Goal: Task Accomplishment & Management: Manage account settings

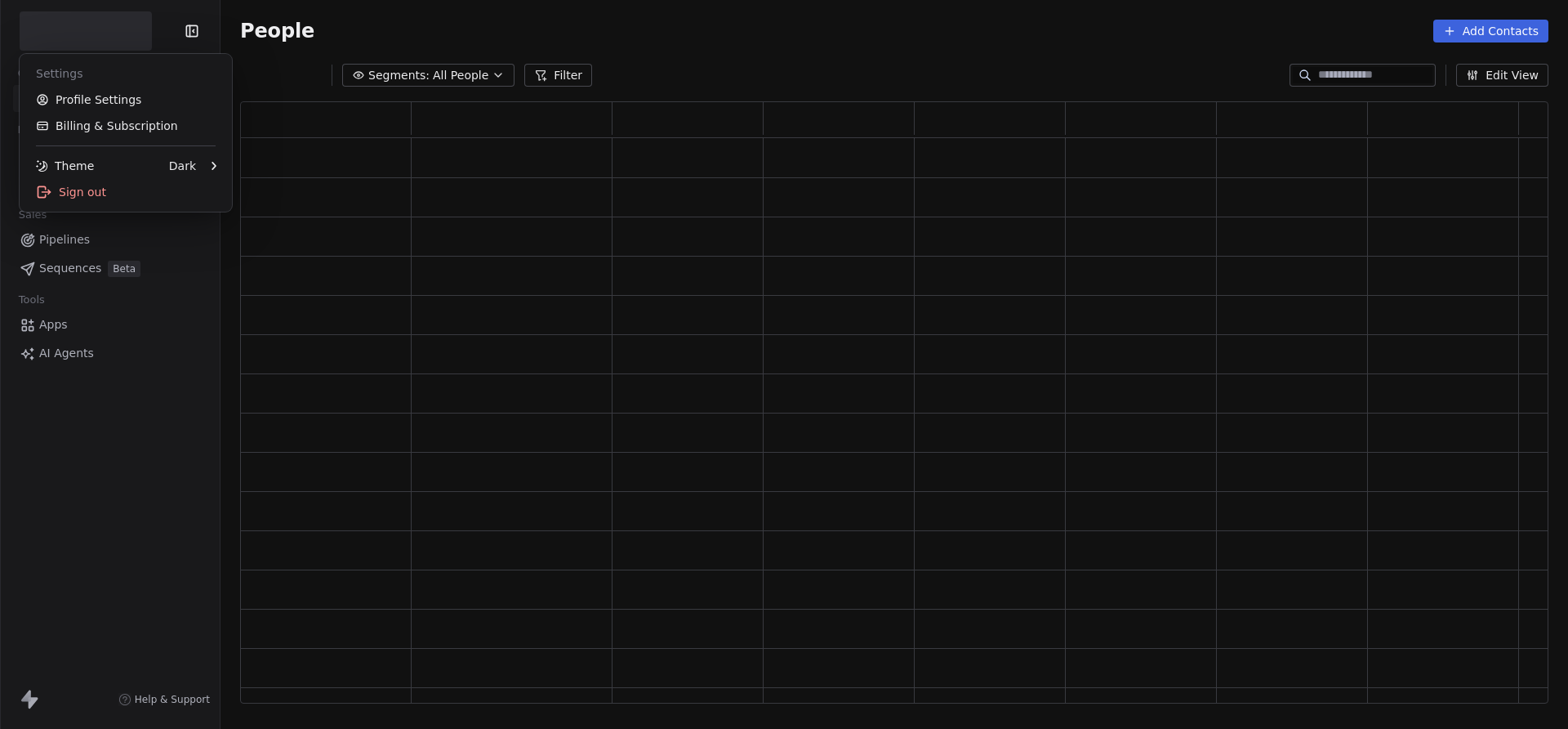
click at [123, 26] on html "Contacts People Marketing Workflows Campaigns Sales Pipelines Sequences Beta To…" at bounding box center [784, 364] width 1568 height 729
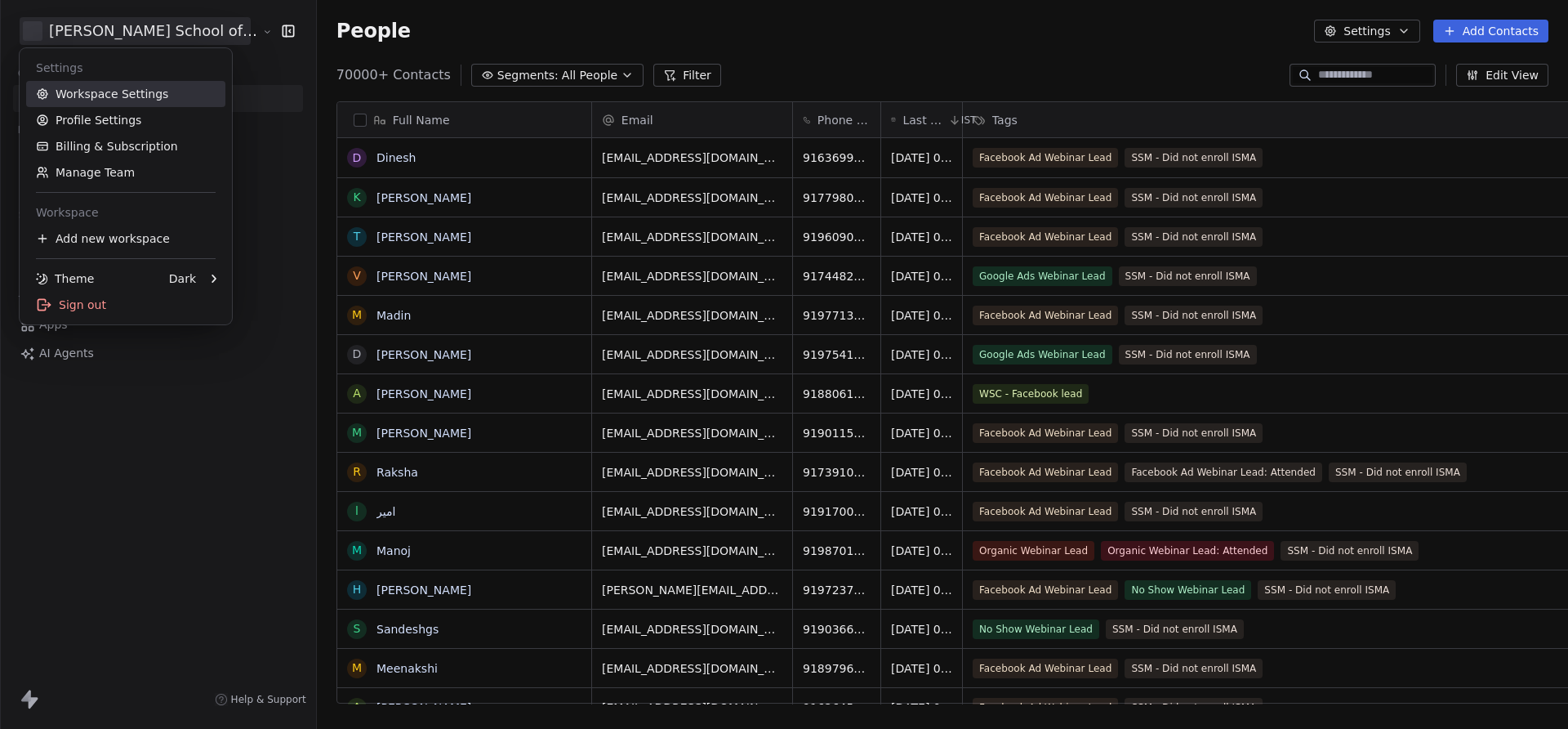
scroll to position [641, 1314]
click at [247, 150] on html "Goela School of Finance LLP Contacts People Marketing Workflows Campaigns Sales…" at bounding box center [784, 364] width 1568 height 729
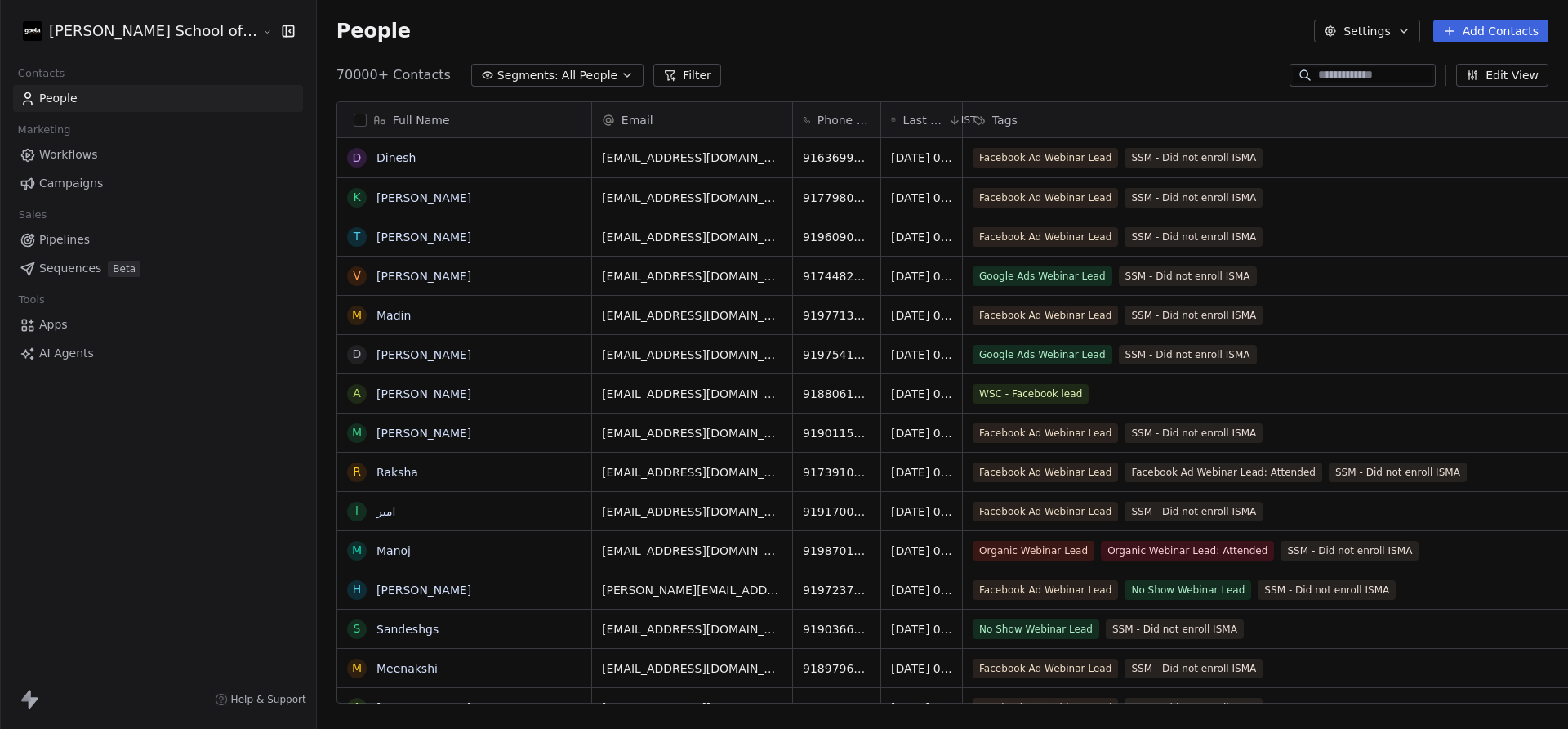
click at [139, 180] on link "Campaigns" at bounding box center [158, 183] width 290 height 27
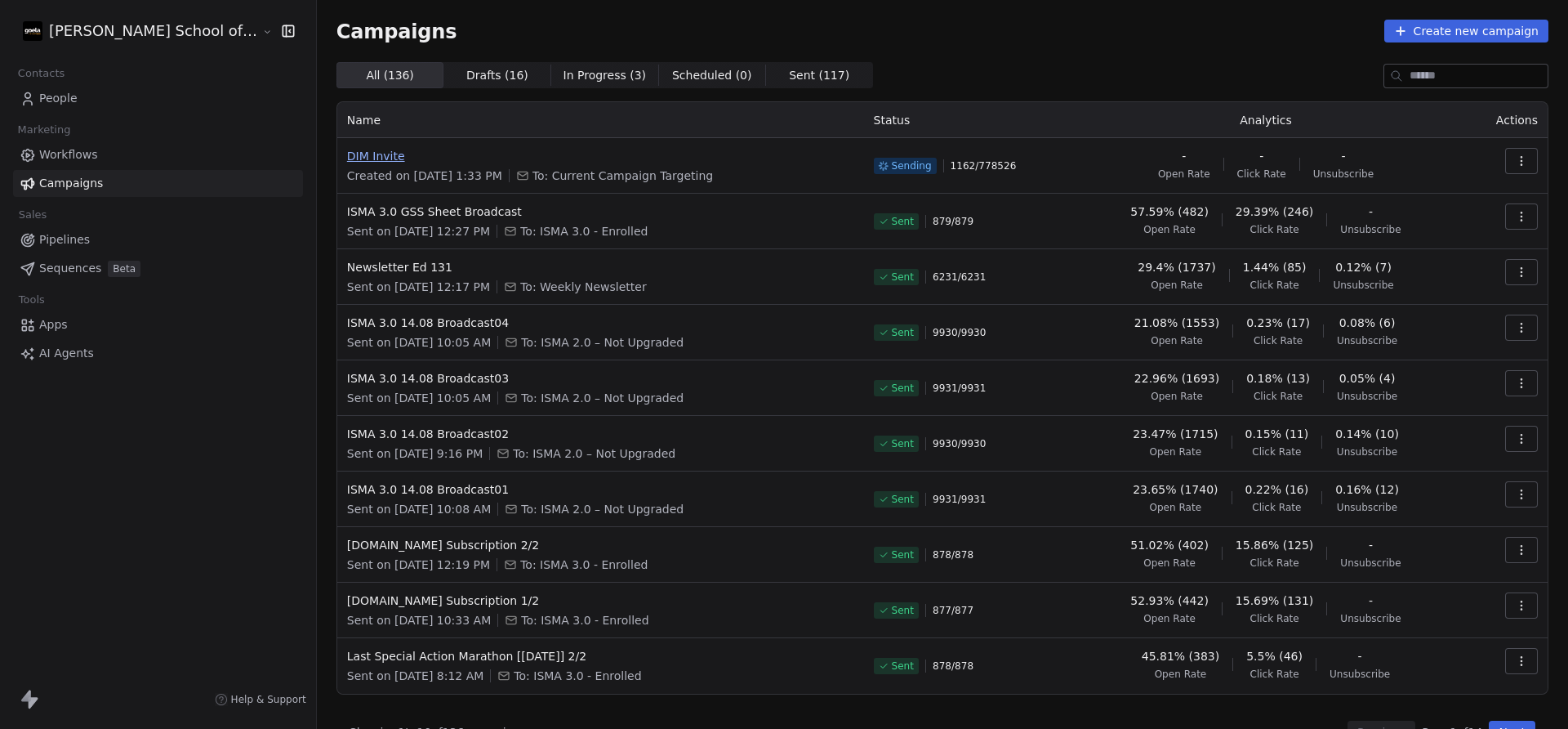
click at [348, 149] on span "DIM Invite" at bounding box center [601, 156] width 508 height 17
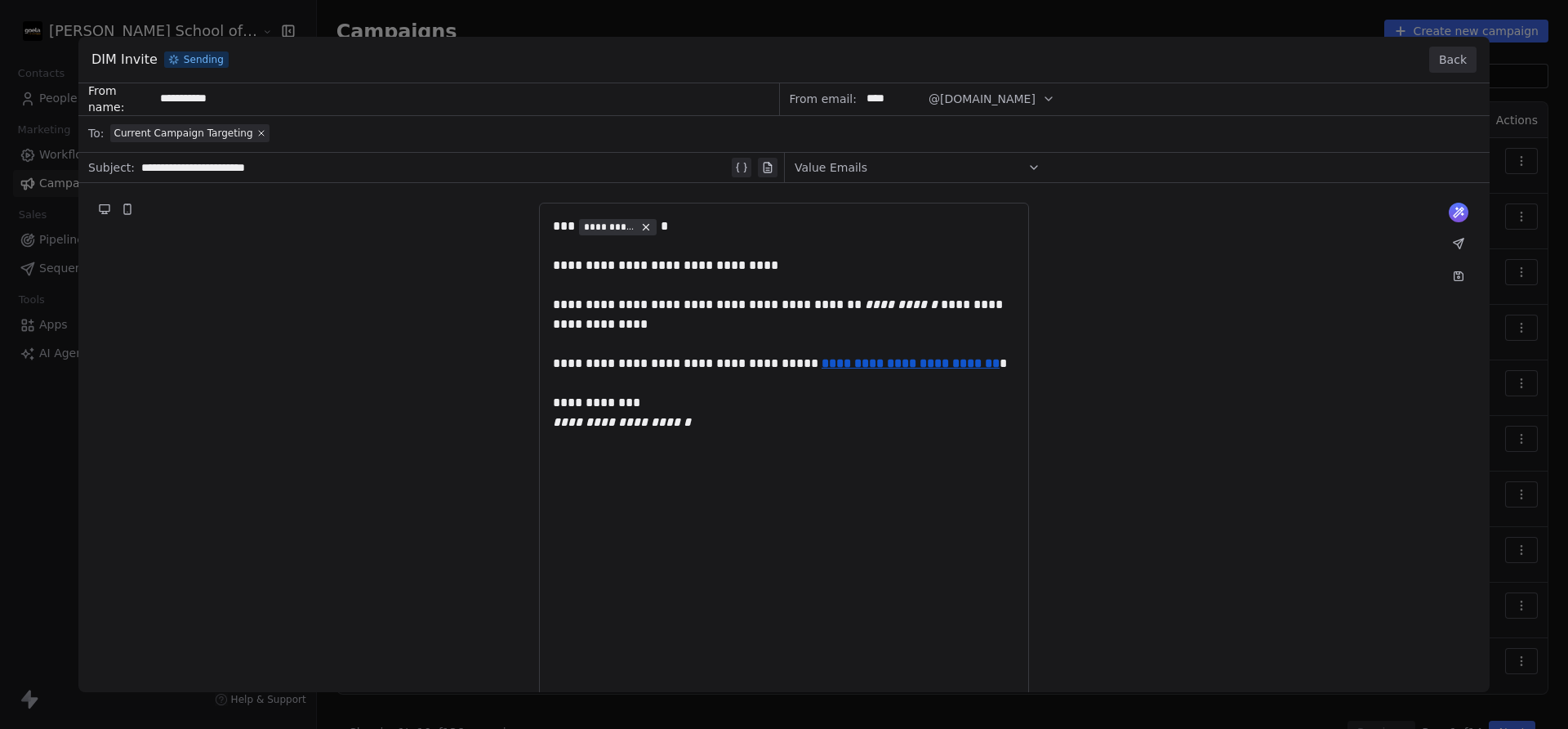
click at [1438, 58] on button "Back" at bounding box center [1452, 59] width 47 height 26
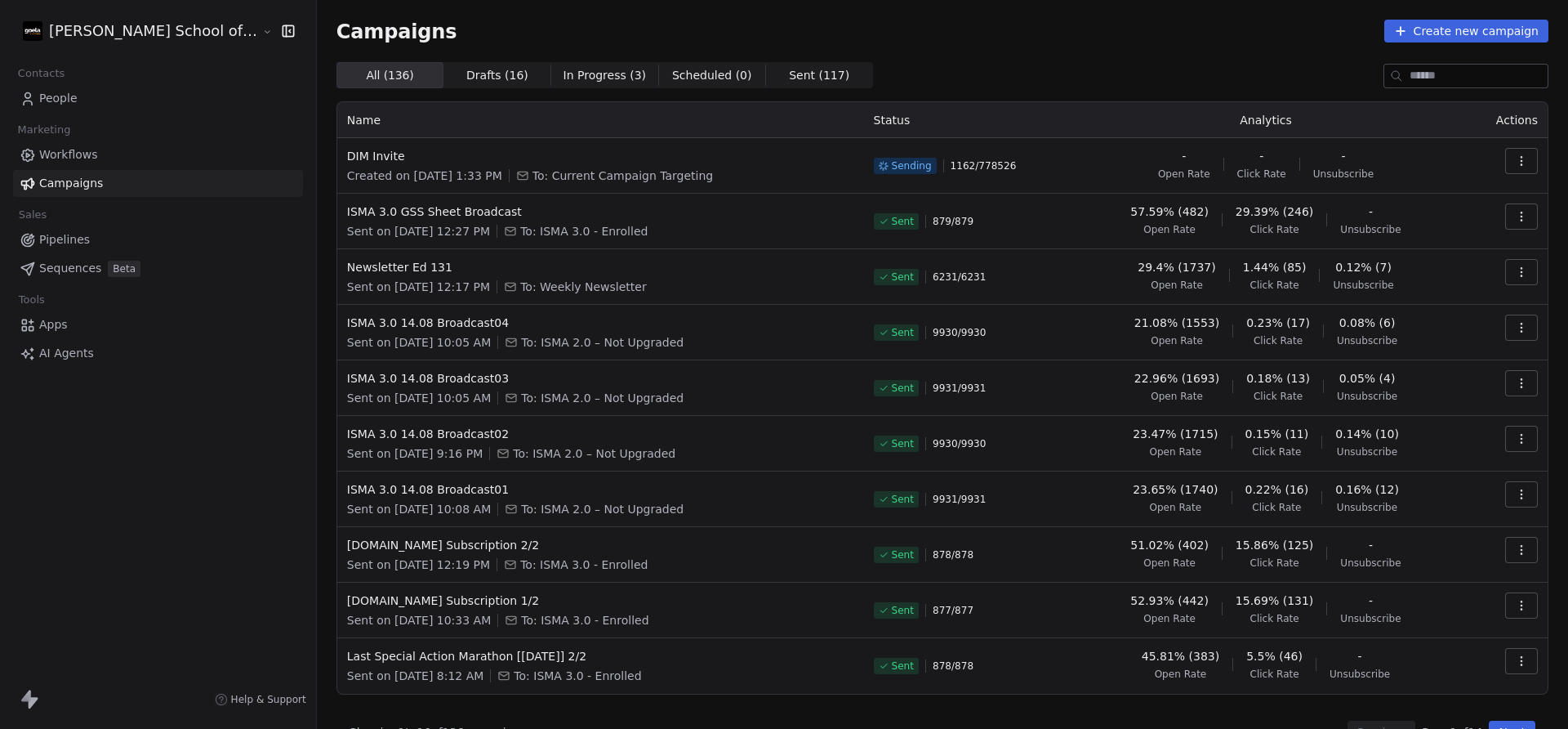
click at [77, 102] on link "People" at bounding box center [158, 98] width 290 height 27
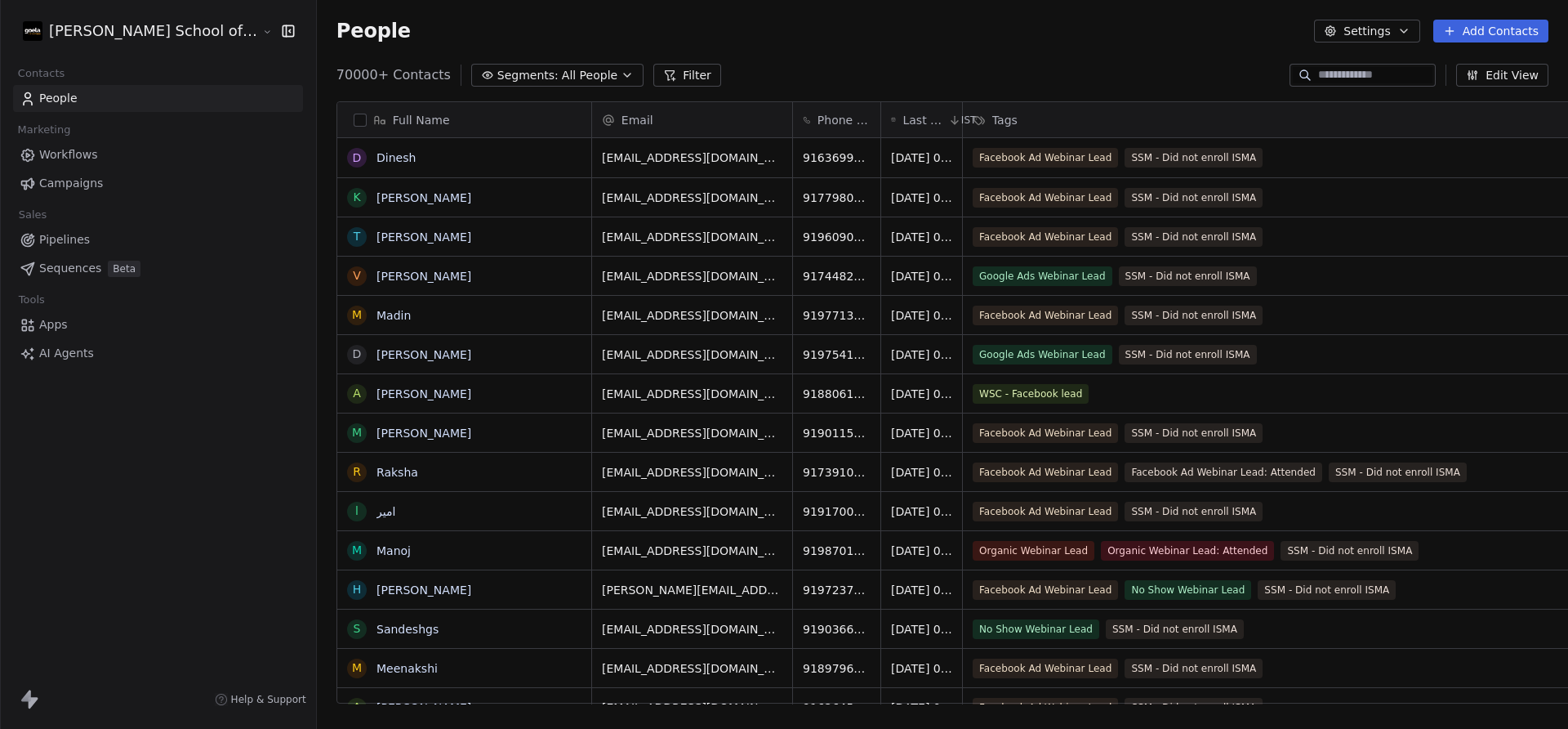
scroll to position [641, 1314]
click at [562, 68] on span "All People" at bounding box center [589, 75] width 55 height 17
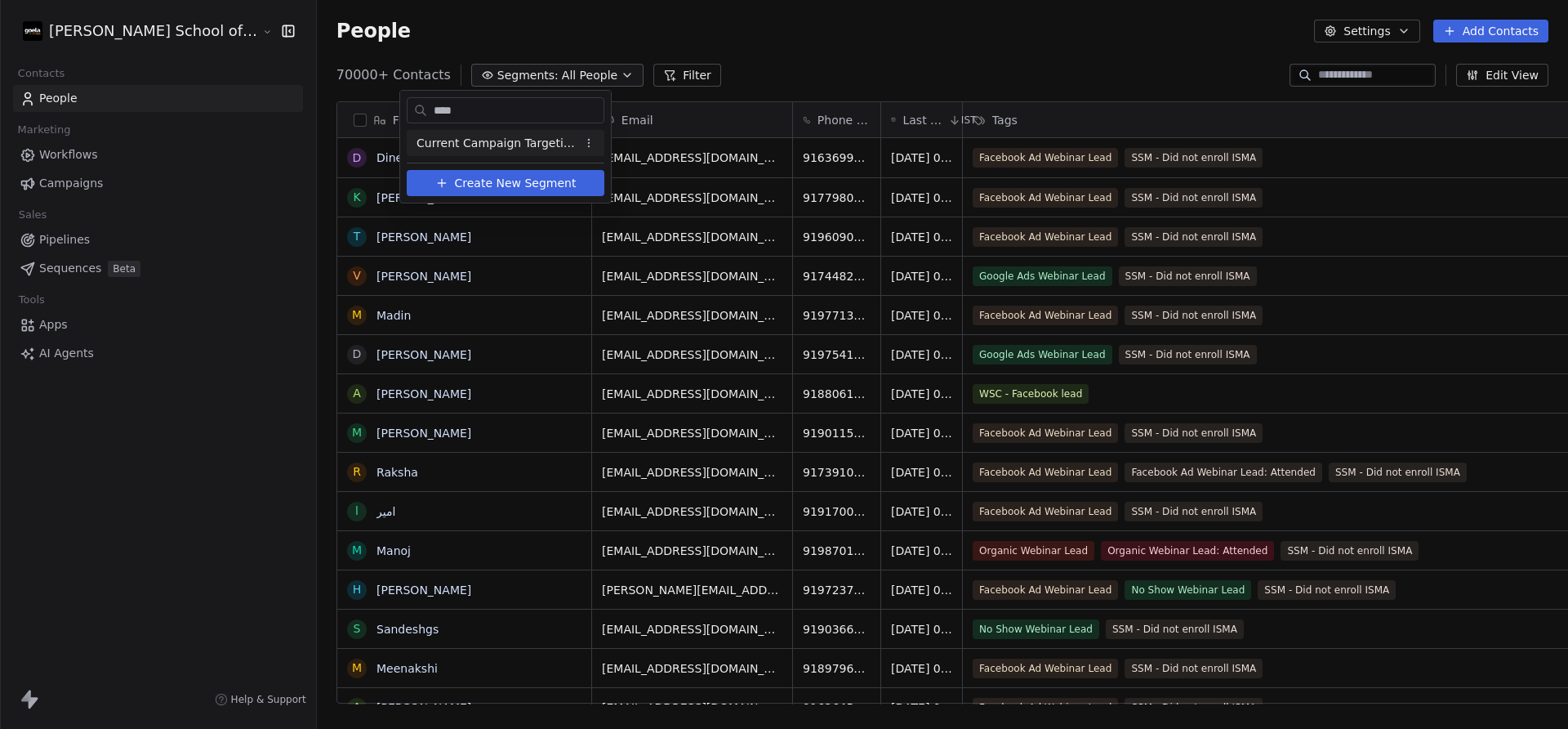
type input "****"
click at [500, 150] on span "Current Campaign Targeting" at bounding box center [497, 142] width 160 height 17
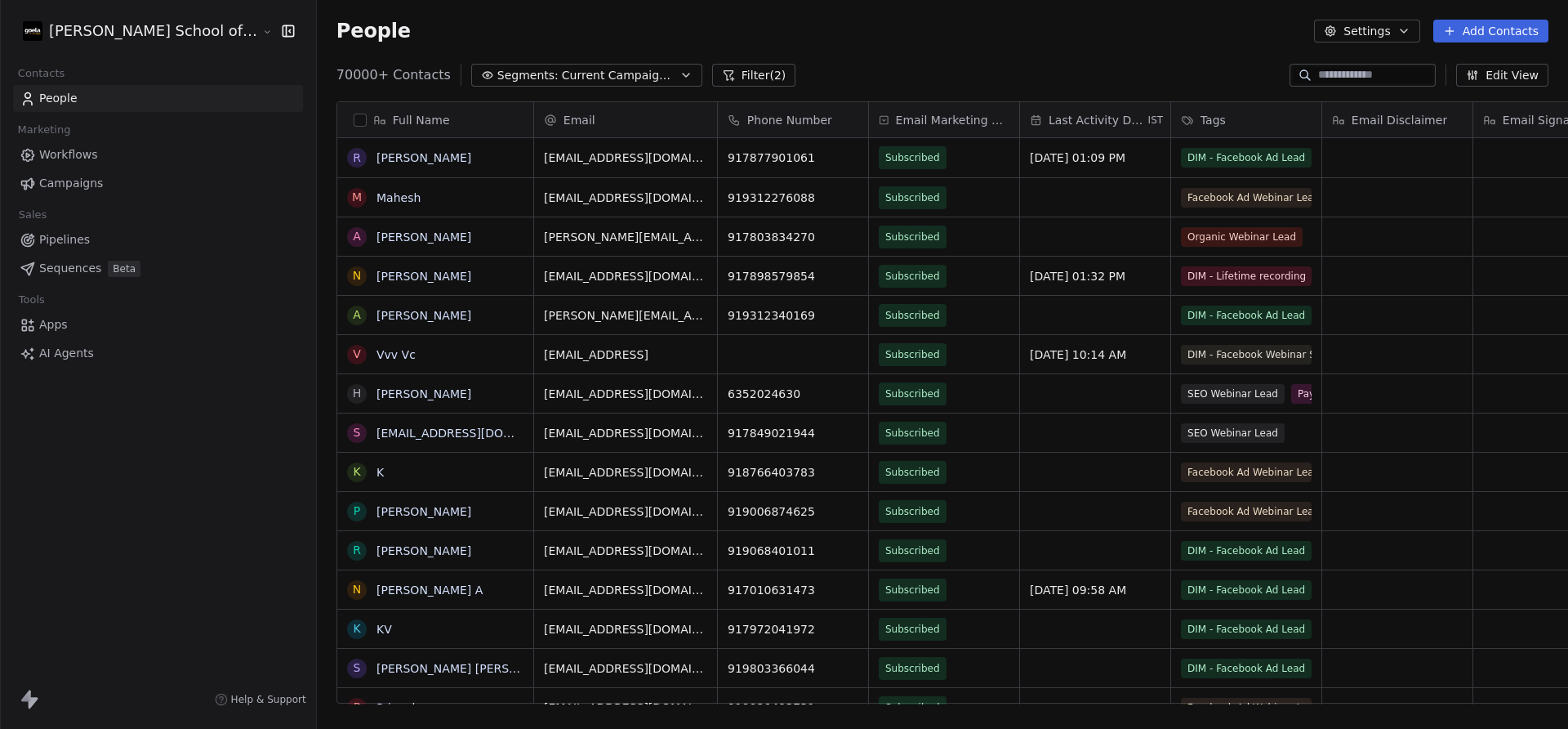
click at [712, 82] on button "Filter (2)" at bounding box center [753, 75] width 84 height 23
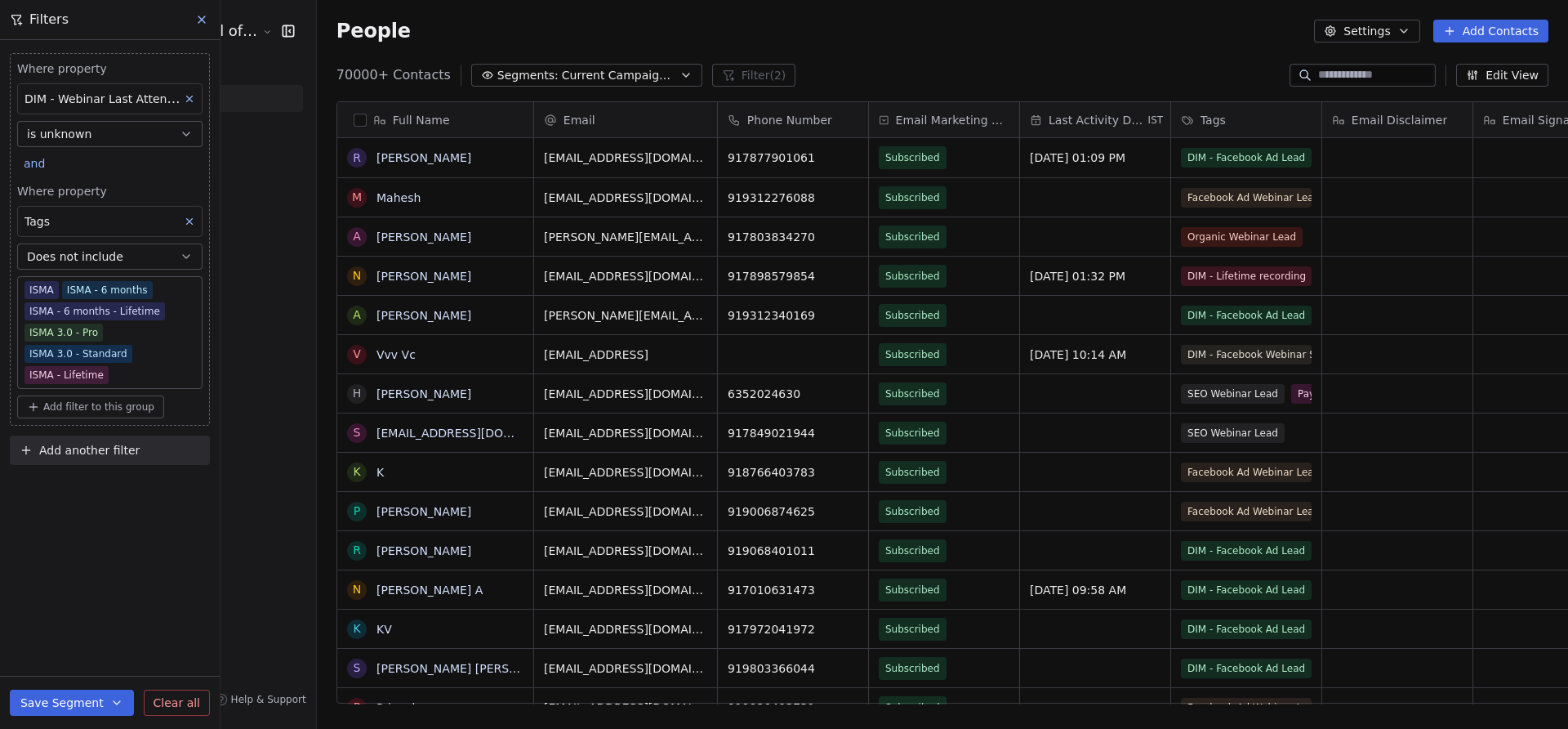
click at [201, 22] on icon at bounding box center [201, 19] width 13 height 13
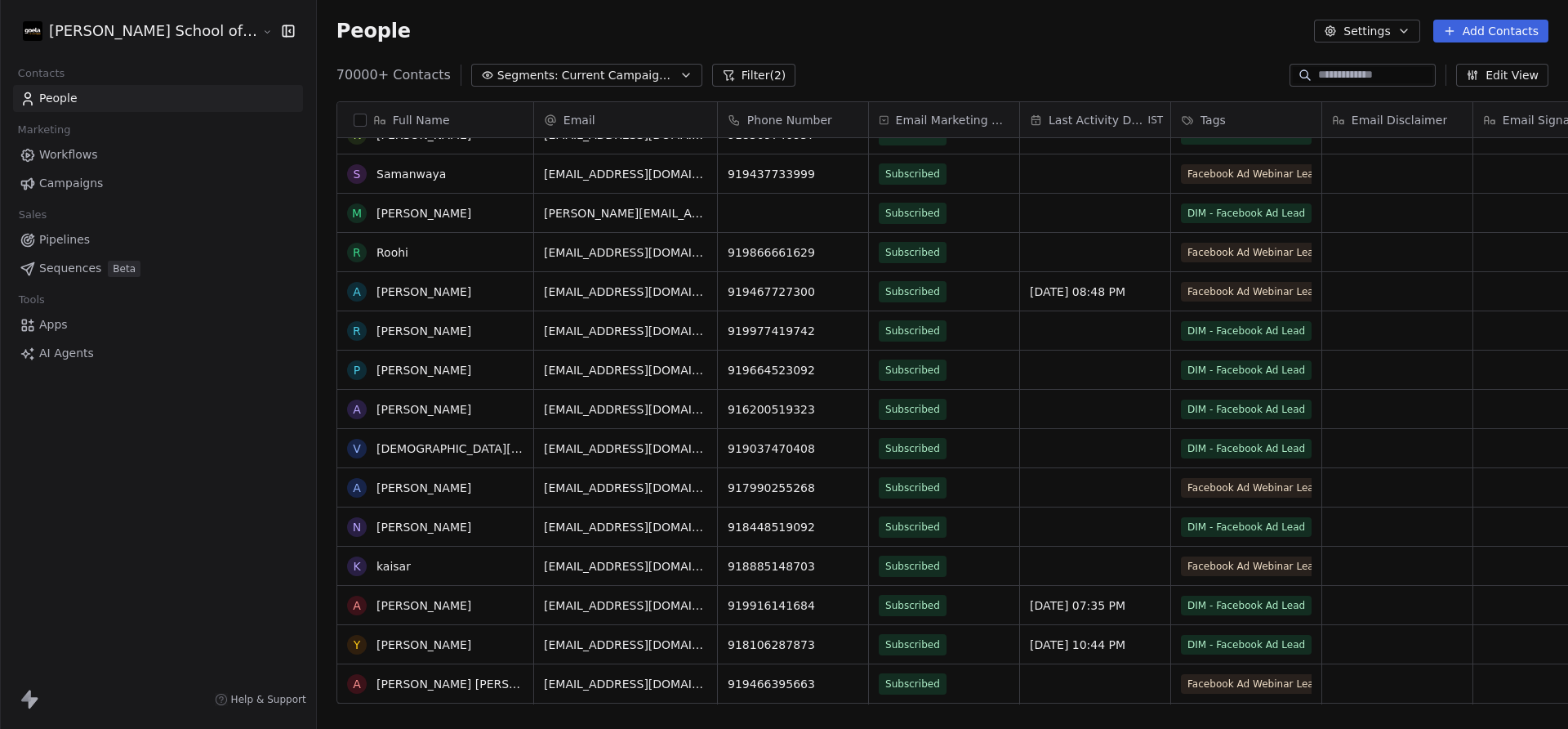
scroll to position [450, 0]
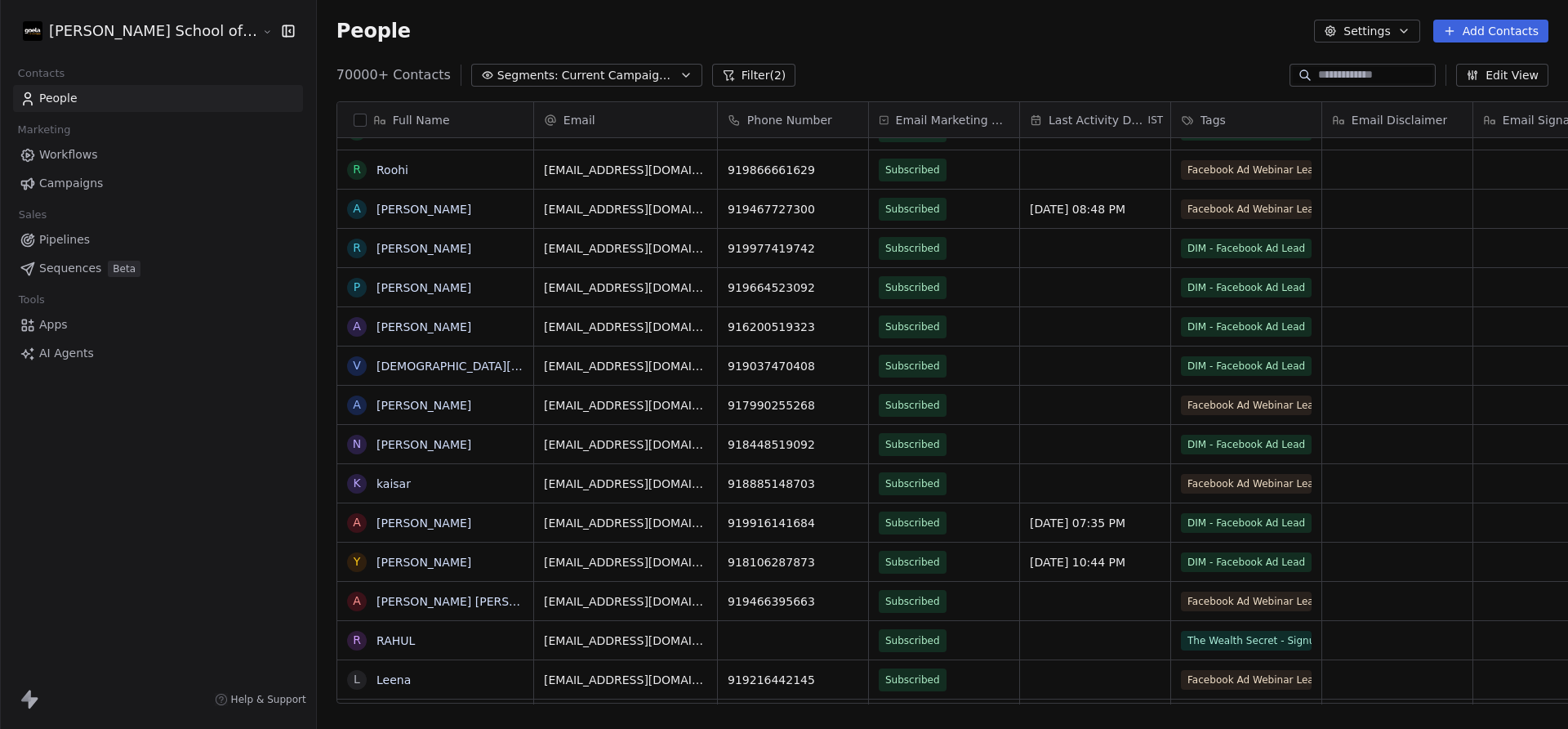
click at [60, 184] on span "Campaigns" at bounding box center [71, 183] width 64 height 17
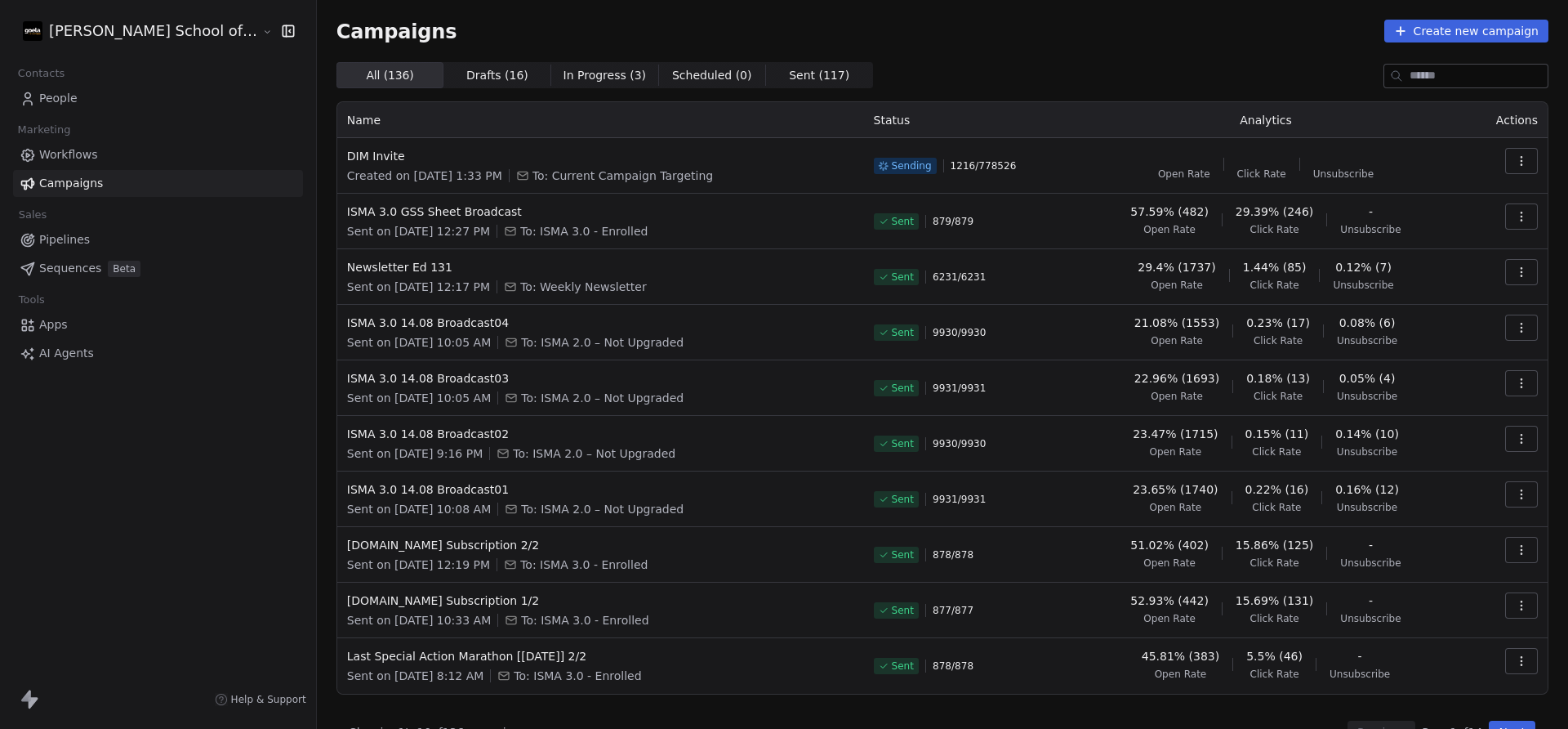
click at [1519, 159] on icon "button" at bounding box center [1521, 160] width 13 height 13
click at [1424, 303] on span "Pause" at bounding box center [1410, 302] width 39 height 20
click at [338, 146] on td "DIM Invite Created on Aug 18, 2025, 1:33 PM To: Current Campaign Targeting" at bounding box center [600, 166] width 526 height 55
click at [348, 159] on span "DIM Invite" at bounding box center [601, 156] width 508 height 17
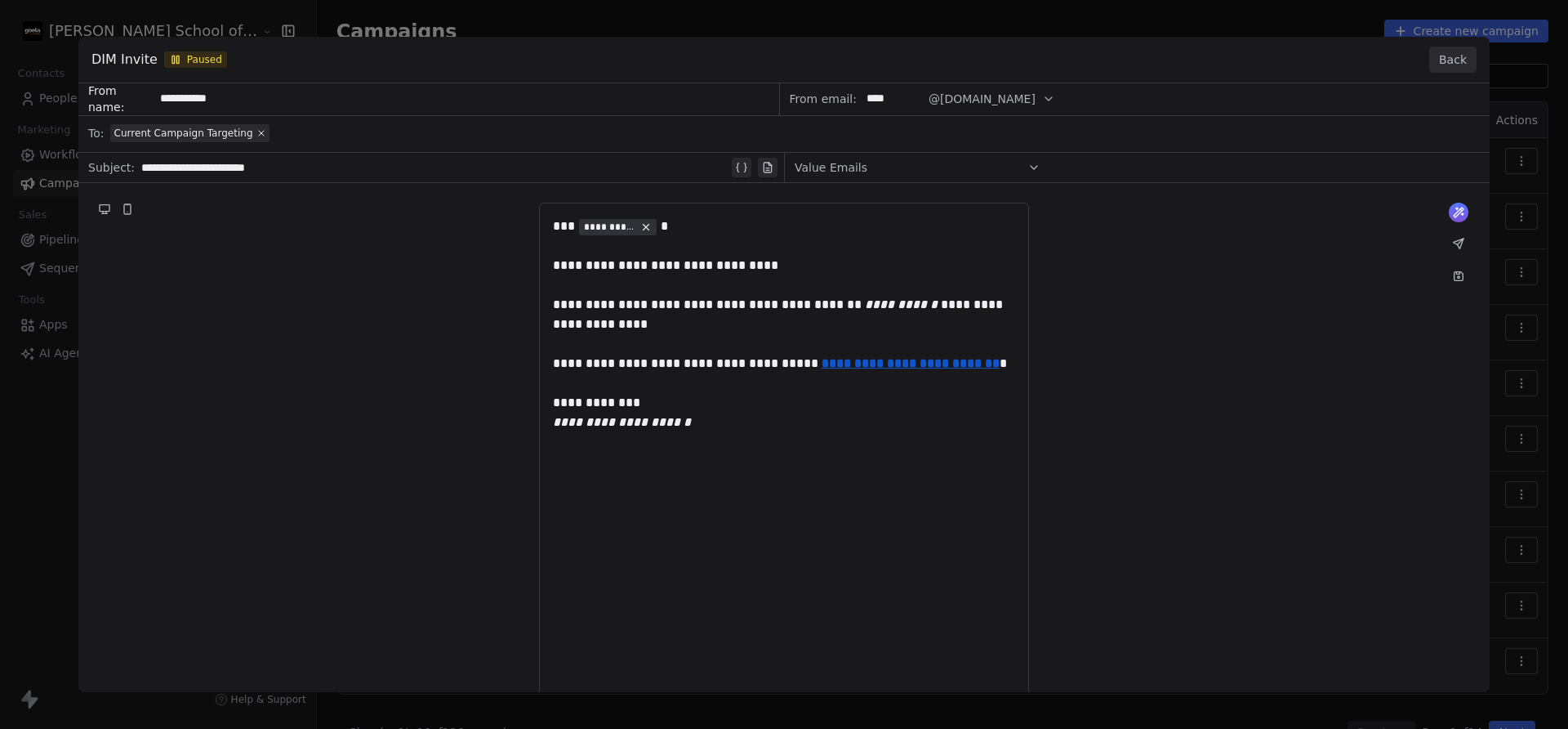
click at [902, 367] on div "**********" at bounding box center [783, 432] width 1411 height 697
click at [1436, 58] on button "Back" at bounding box center [1452, 59] width 47 height 26
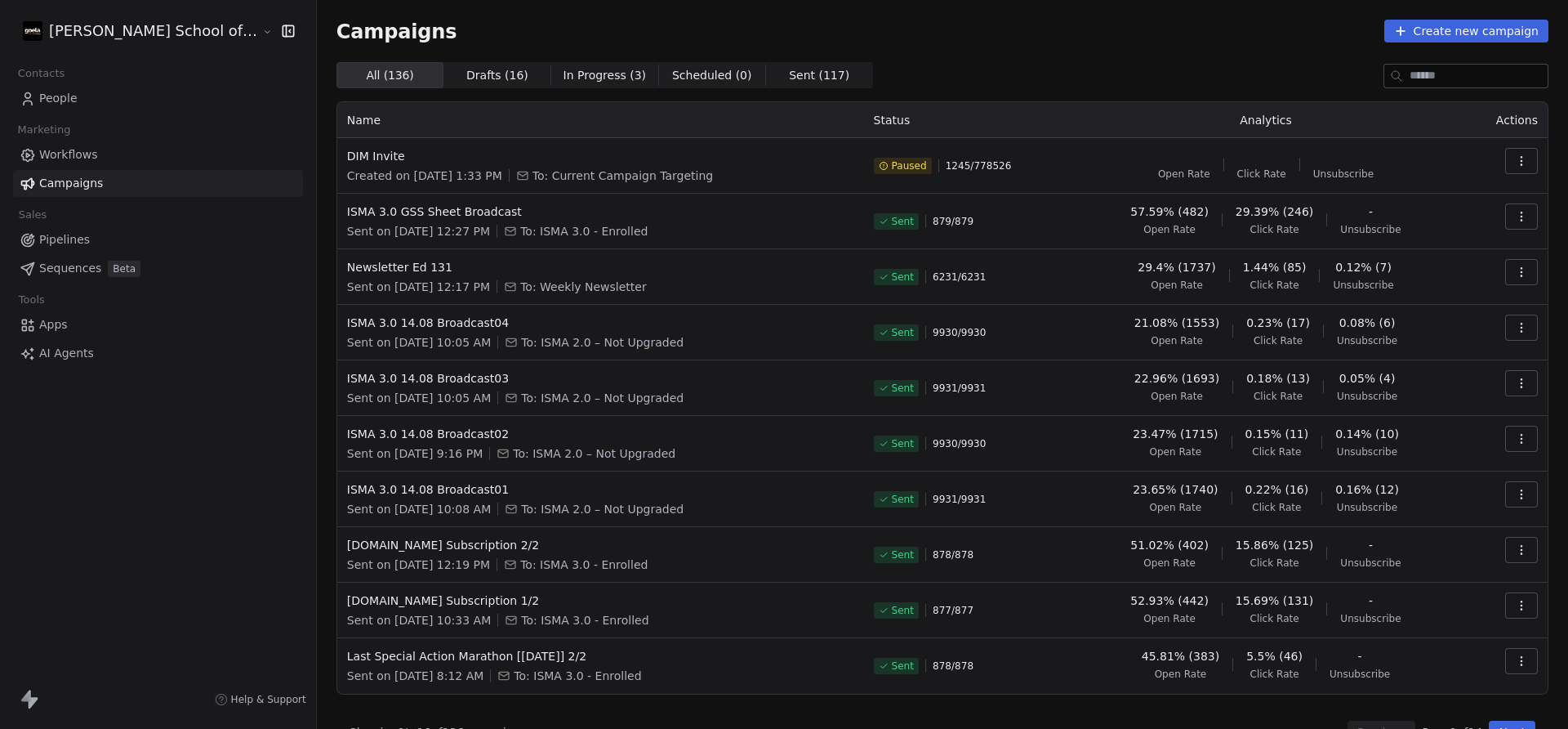
click at [992, 65] on div "All ( 136 ) All ( 136 ) Drafts ( 16 ) Drafts ( 16 ) In Progress ( 3 ) In Progre…" at bounding box center [942, 75] width 1212 height 26
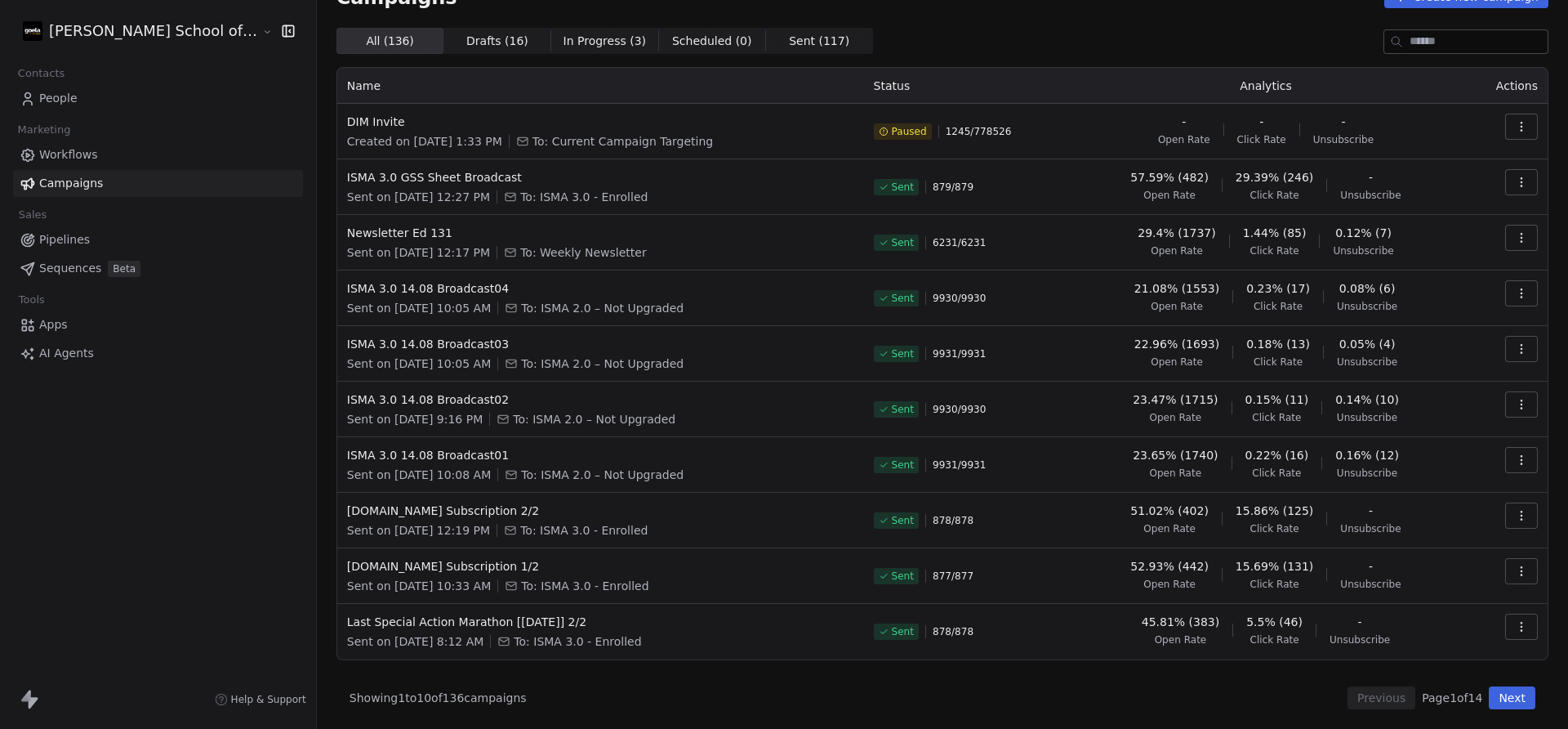
click at [1518, 700] on button "Next" at bounding box center [1512, 697] width 46 height 23
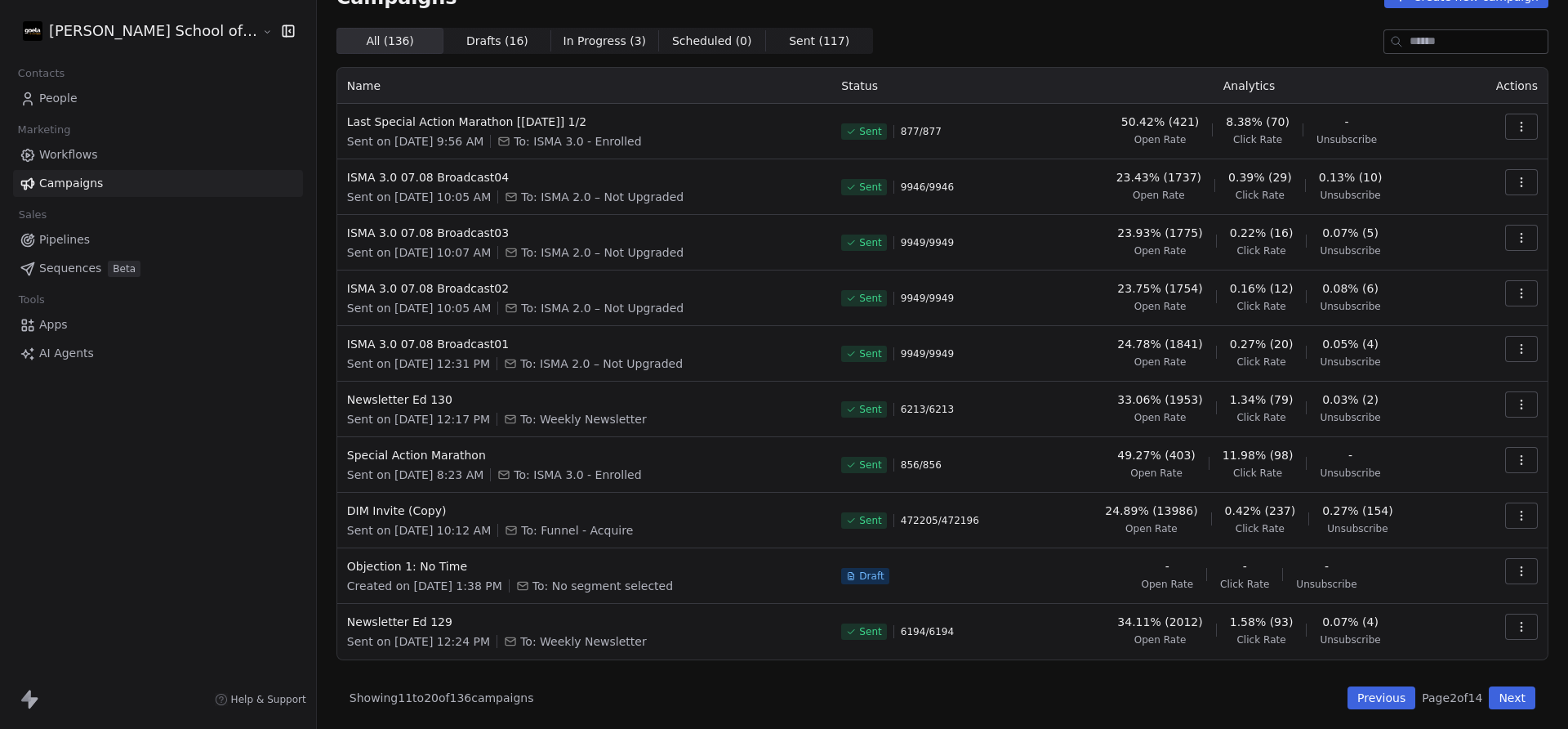
click at [1372, 699] on button "Previous" at bounding box center [1381, 697] width 68 height 23
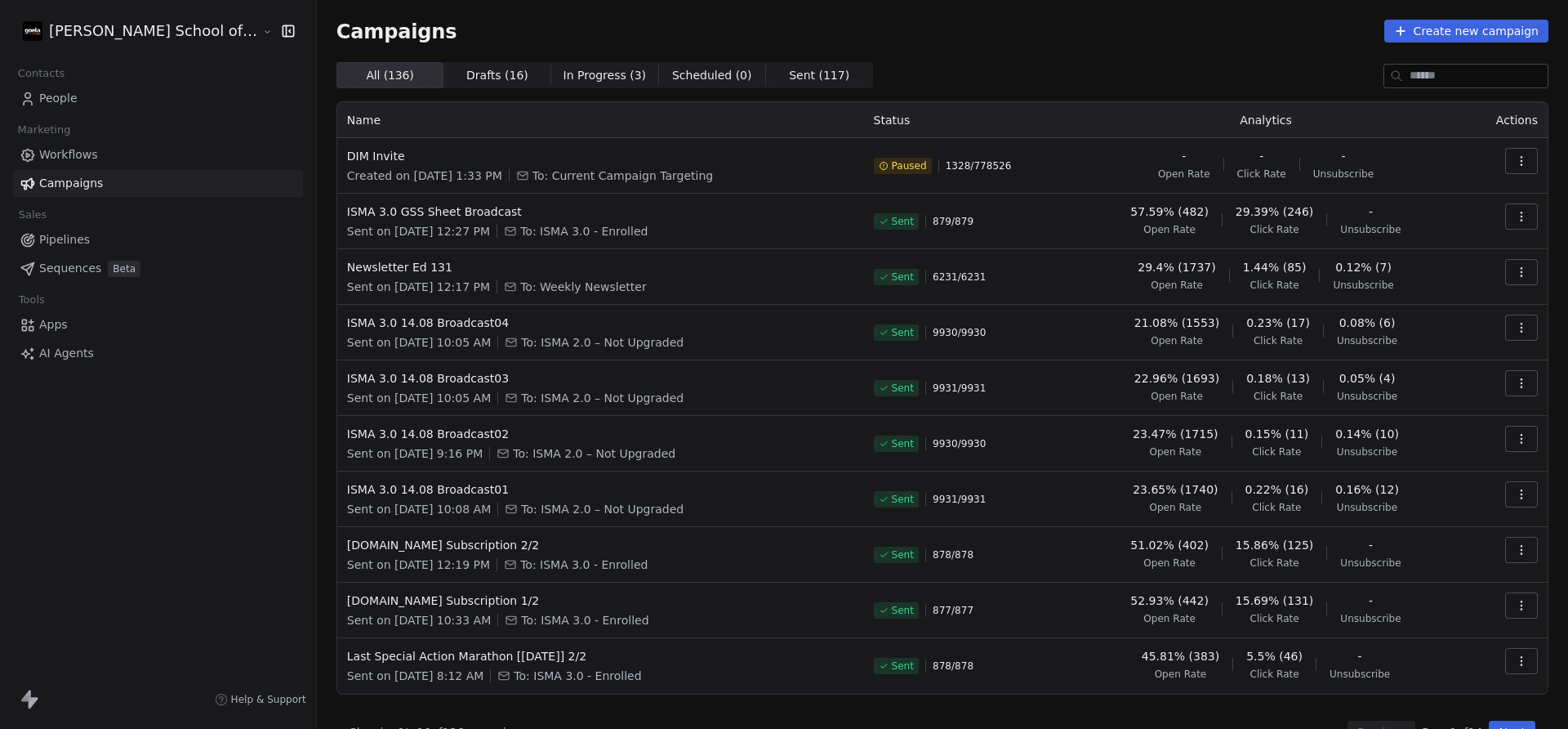
click at [1097, 725] on div "Showing 1 to 10 of 136 campaigns Previous Page 1 of 14 Next" at bounding box center [942, 731] width 1212 height 23
click at [142, 37] on html "Goela School of Finance LLP Contacts People Marketing Workflows Campaigns Sales…" at bounding box center [784, 364] width 1568 height 729
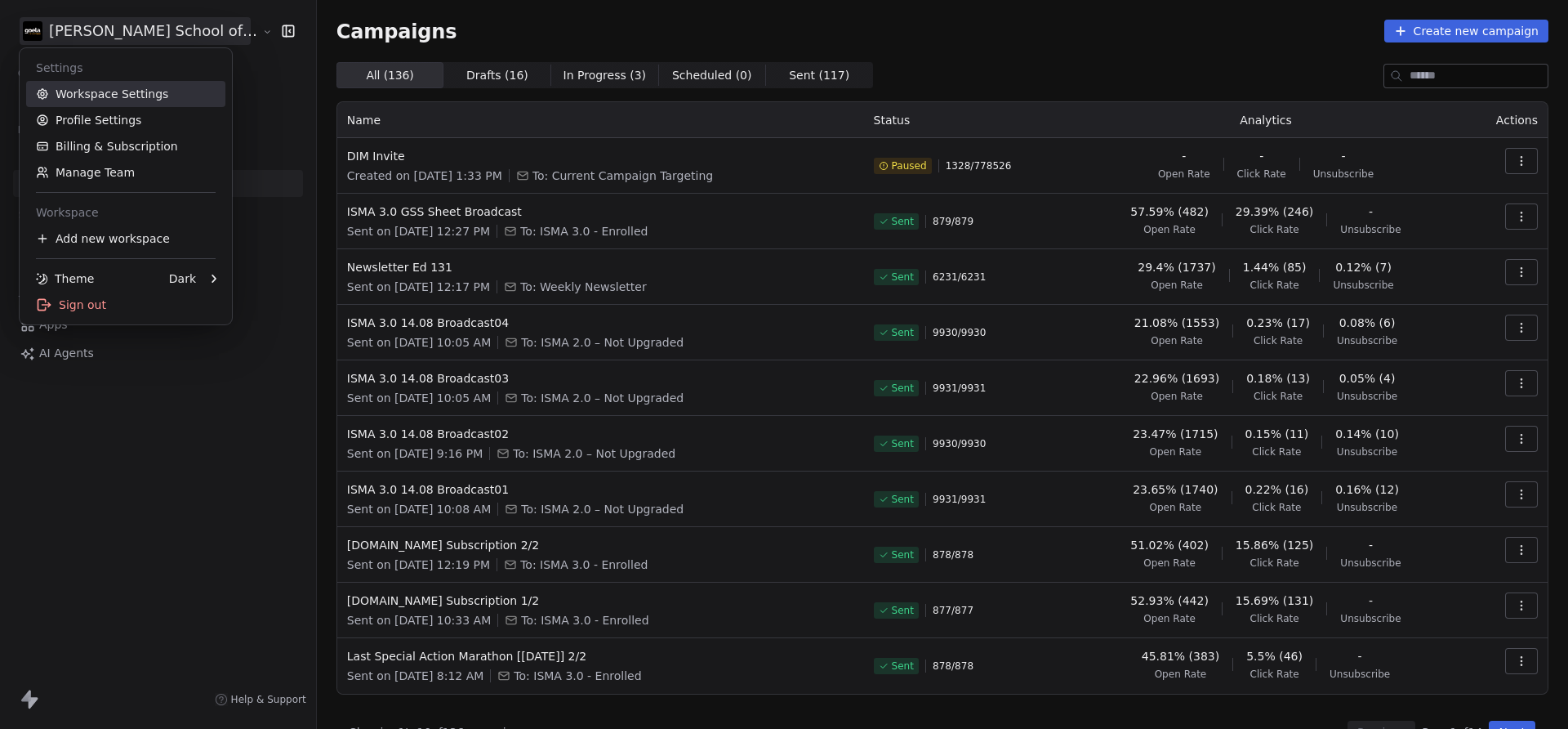
click at [161, 101] on link "Workspace Settings" at bounding box center [125, 94] width 199 height 26
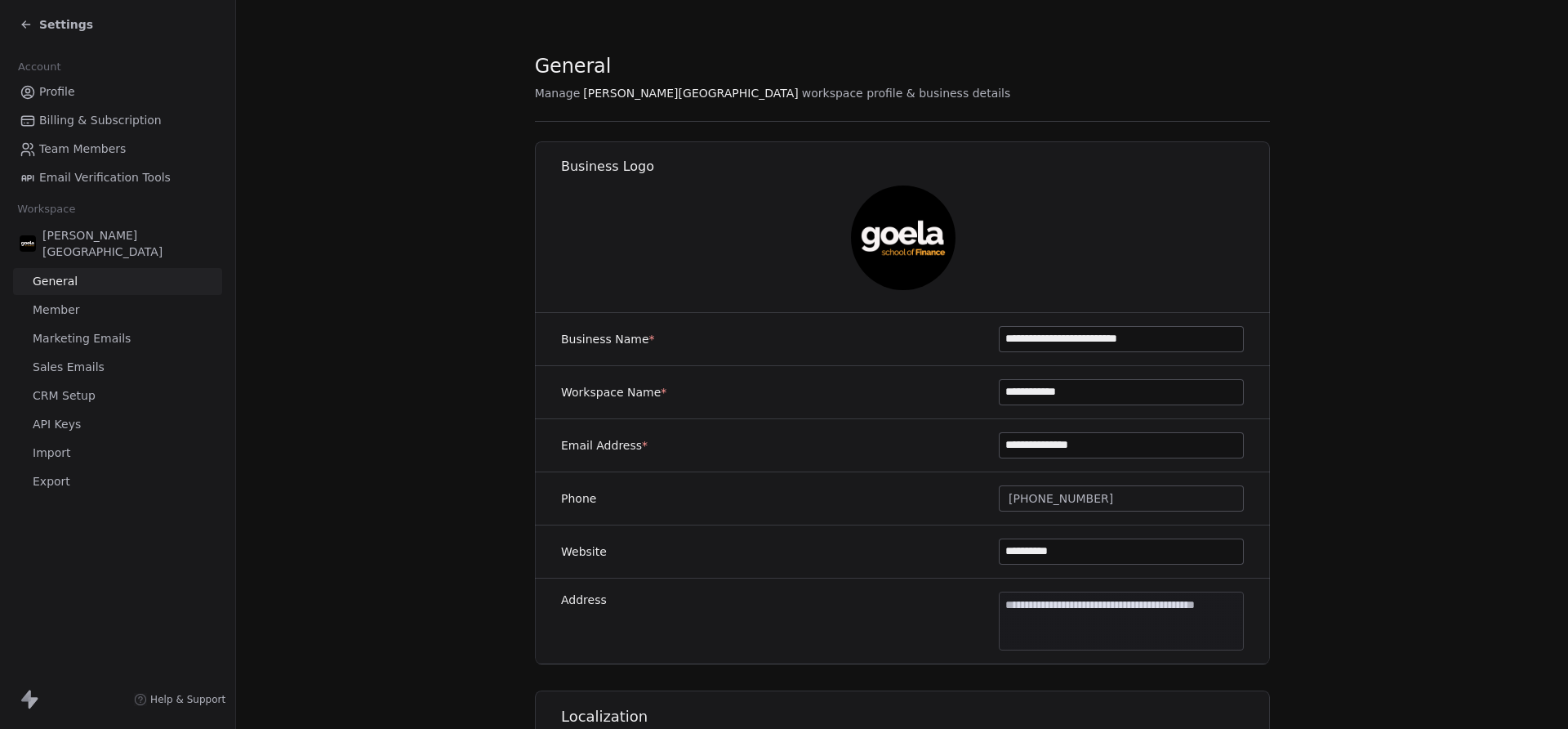
click at [47, 30] on span "Settings" at bounding box center [66, 25] width 54 height 17
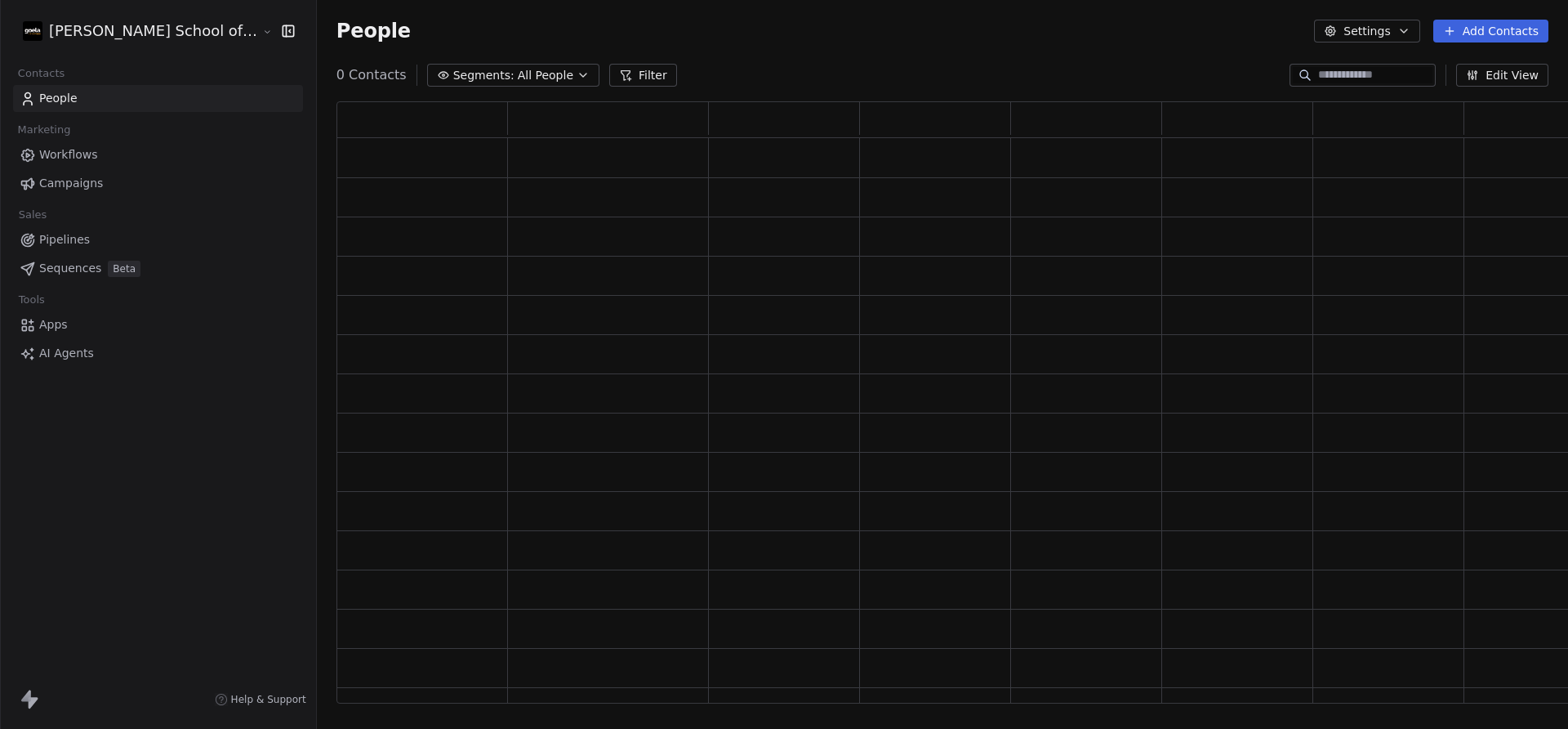
scroll to position [603, 1275]
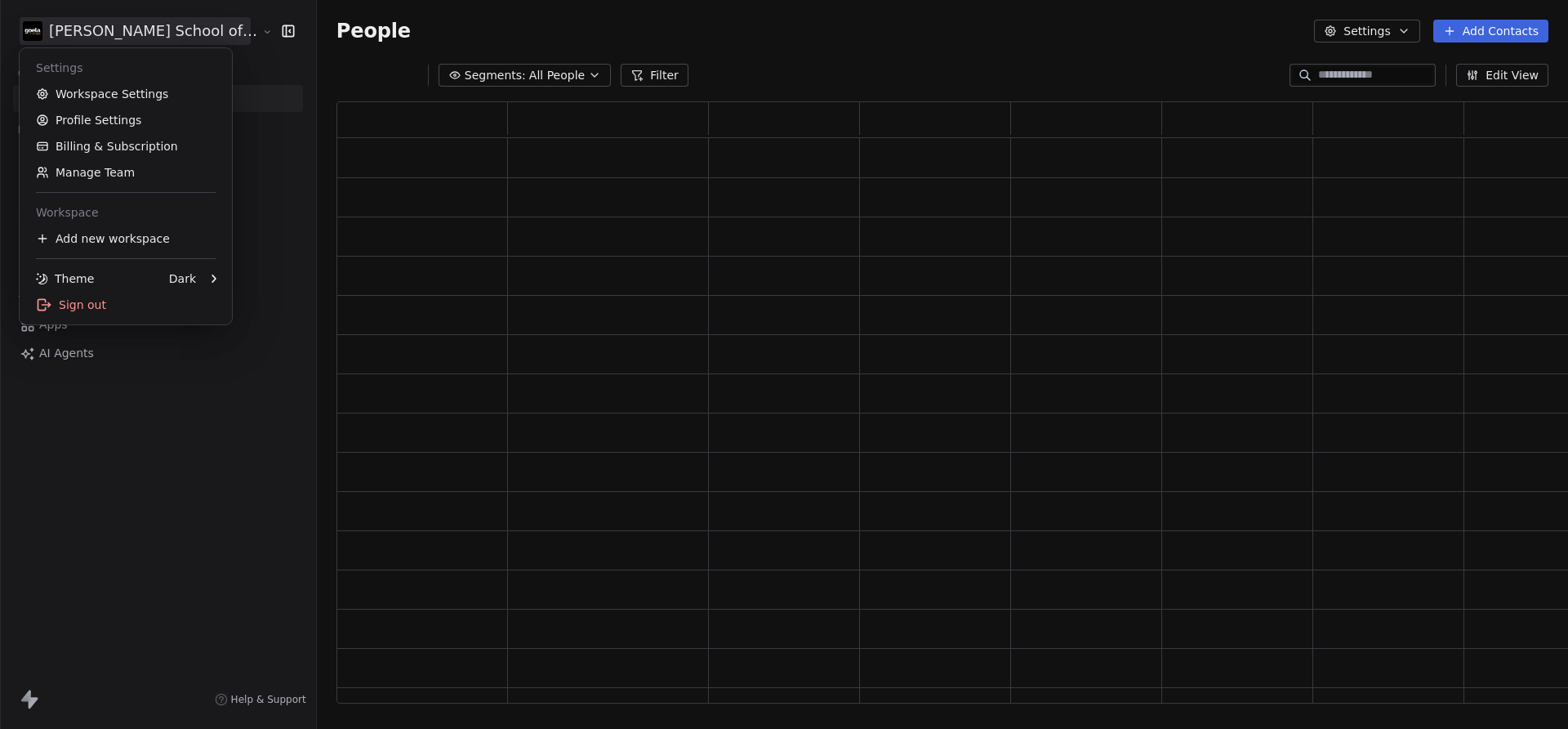
click at [47, 30] on html "Goela School of Finance LLP Contacts People Marketing Workflows Campaigns Sales…" at bounding box center [784, 364] width 1568 height 729
click at [97, 150] on link "Billing & Subscription" at bounding box center [125, 146] width 199 height 26
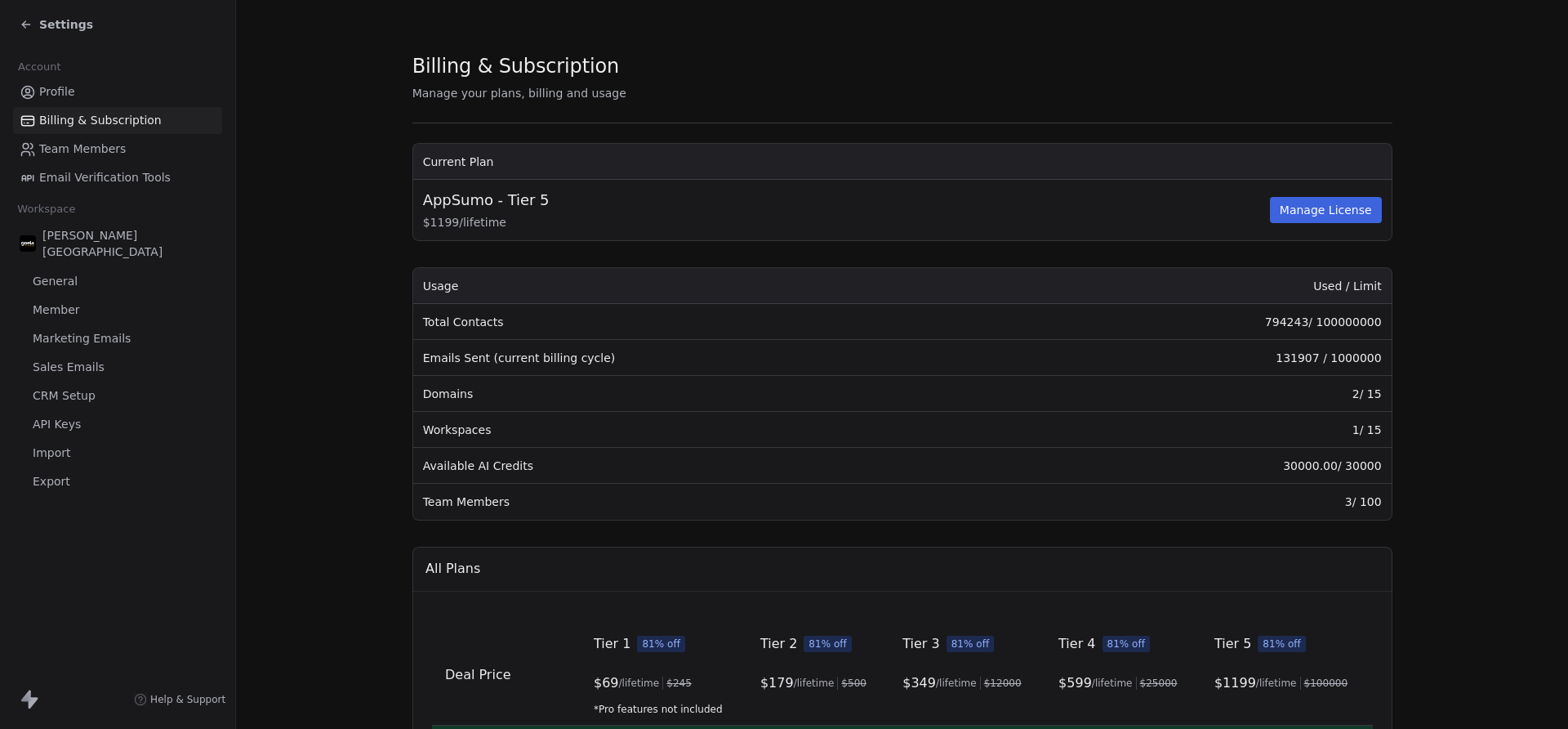
click at [53, 13] on div "Settings" at bounding box center [120, 24] width 202 height 23
click at [50, 22] on span "Settings" at bounding box center [66, 25] width 54 height 17
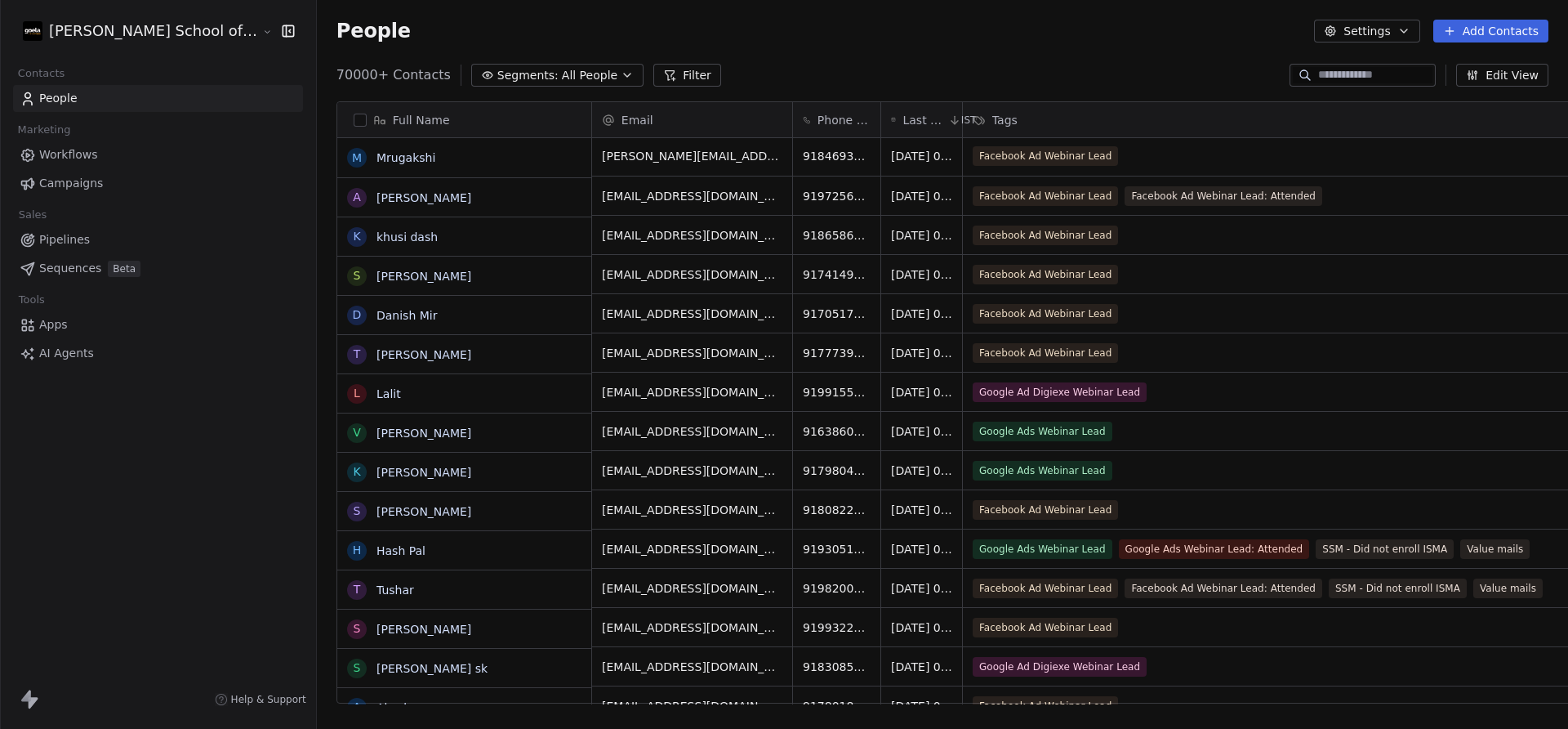
scroll to position [2, 0]
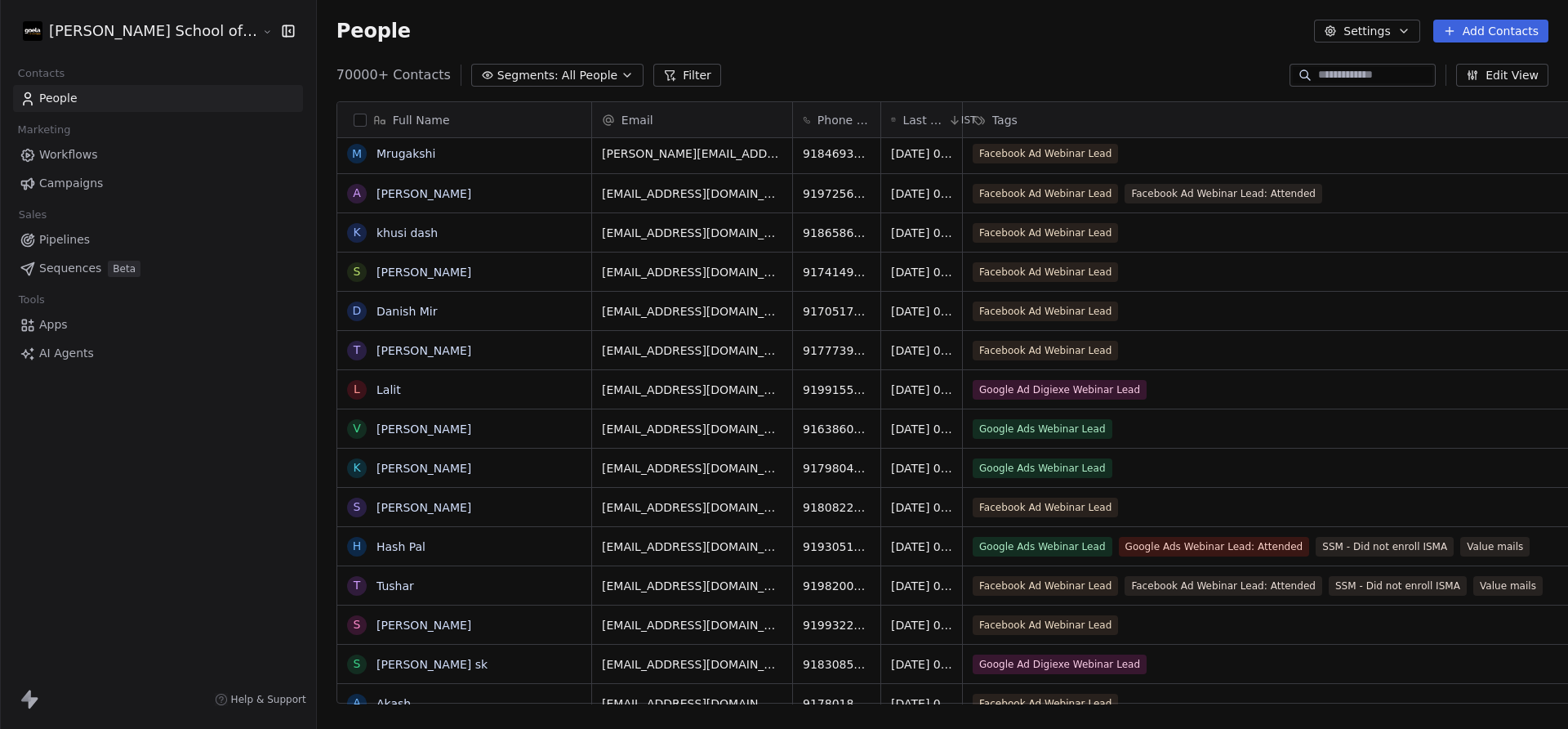
click at [81, 187] on span "Campaigns" at bounding box center [71, 183] width 64 height 17
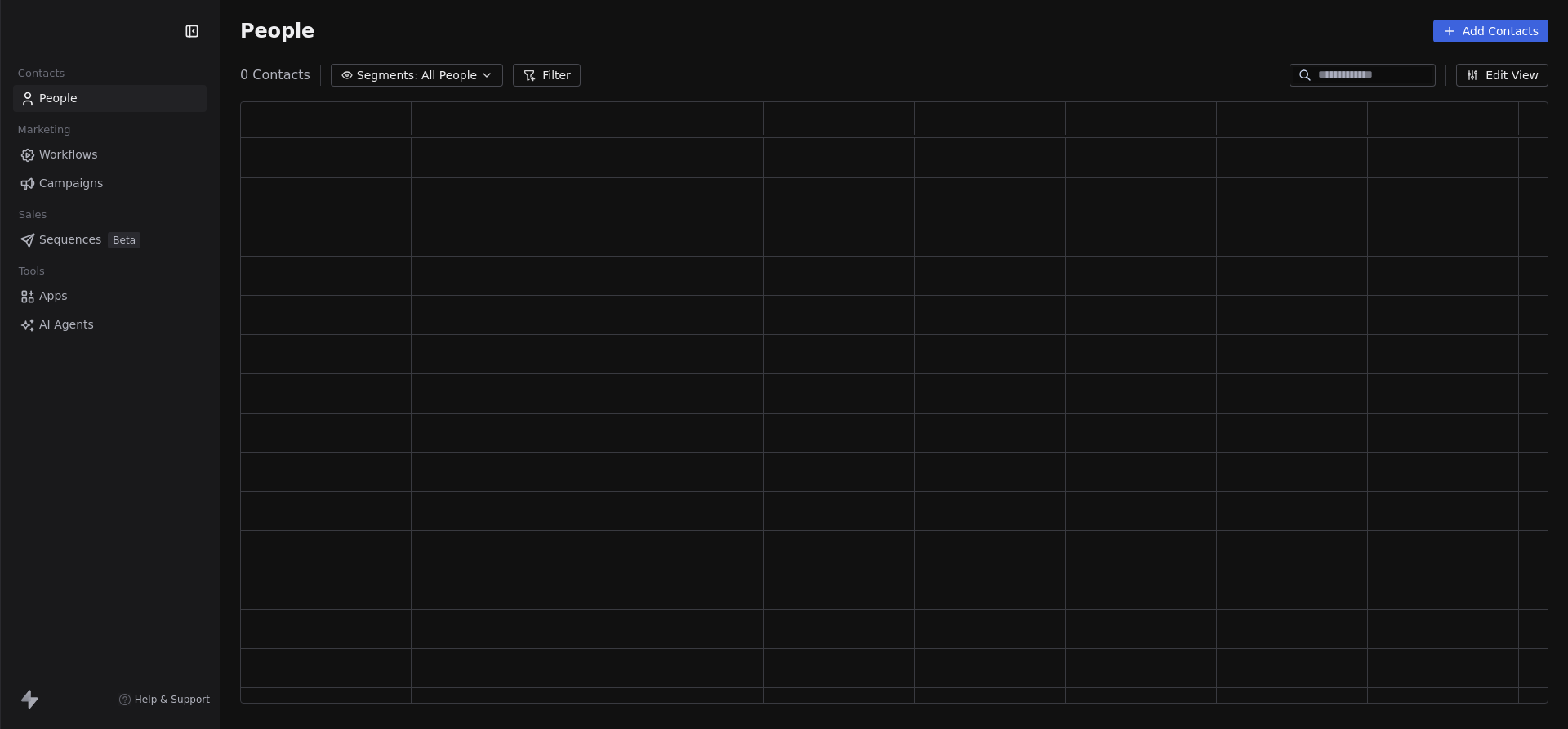
scroll to position [603, 1308]
